Goal: Task Accomplishment & Management: Manage account settings

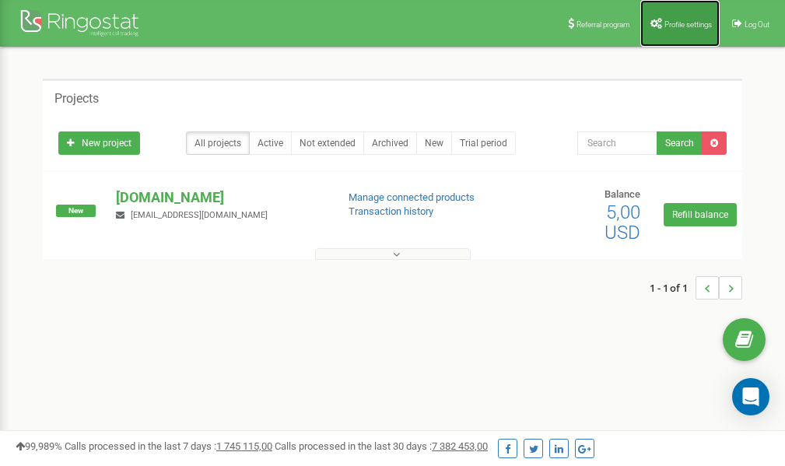
click at [674, 23] on span "Profile settings" at bounding box center [688, 24] width 47 height 9
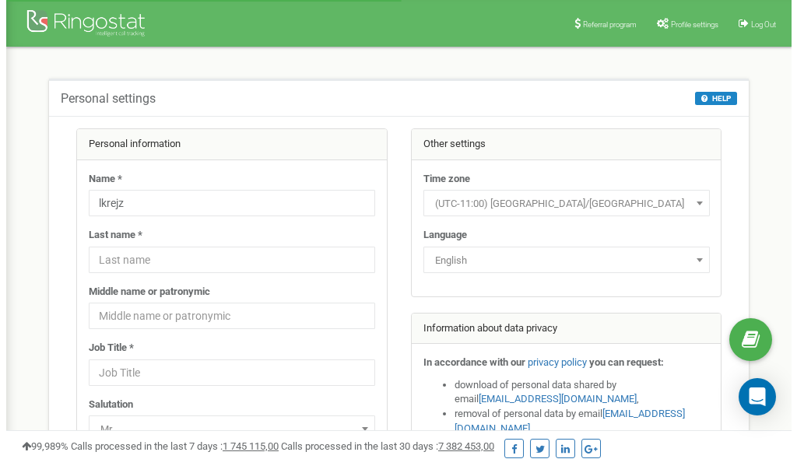
scroll to position [78, 0]
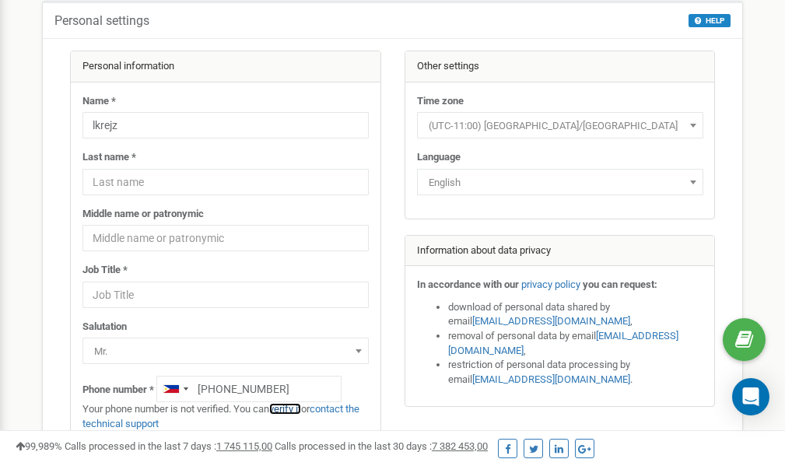
click at [294, 409] on link "verify it" at bounding box center [285, 409] width 32 height 12
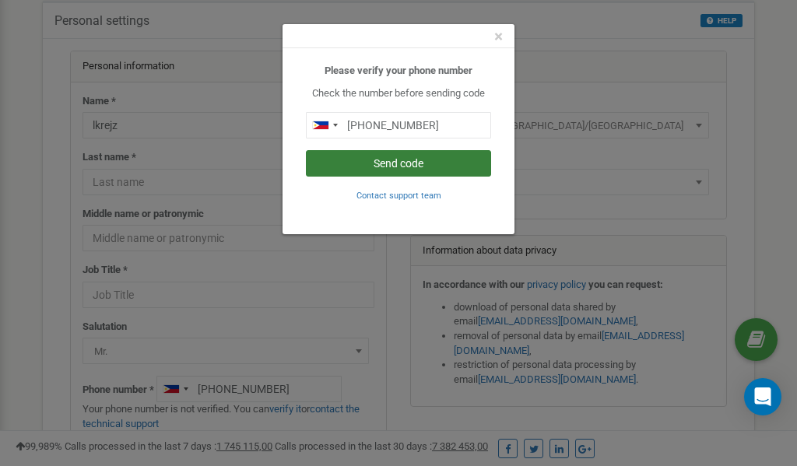
click at [416, 164] on button "Send code" at bounding box center [398, 163] width 185 height 26
